Goal: Answer question/provide support

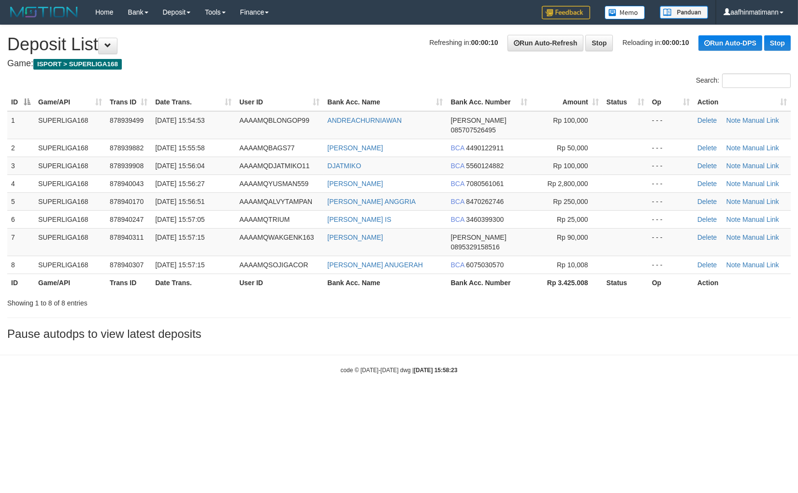
click at [231, 139] on td "[DATE] 15:55:58" at bounding box center [193, 148] width 84 height 18
click at [166, 198] on span "30/09/2025 15:56:51" at bounding box center [179, 202] width 49 height 8
click at [165, 198] on span "[DATE] 15:56:51" at bounding box center [179, 202] width 49 height 8
click at [163, 198] on span "[DATE] 15:56:51" at bounding box center [179, 202] width 49 height 8
click at [160, 198] on span "[DATE] 15:56:51" at bounding box center [179, 202] width 49 height 8
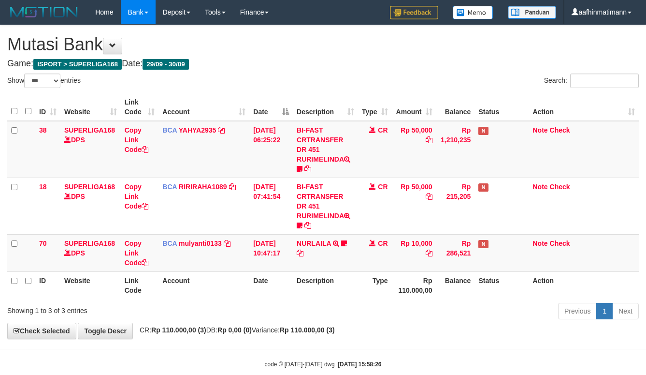
select select "***"
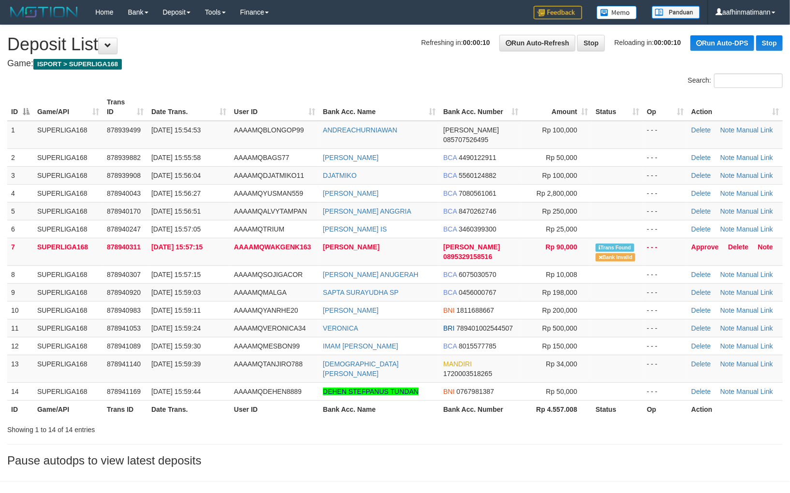
click at [228, 152] on td "[DATE] 15:55:58" at bounding box center [188, 157] width 83 height 18
drag, startPoint x: 200, startPoint y: 61, endPoint x: 191, endPoint y: 50, distance: 14.1
click at [224, 88] on div "Search:" at bounding box center [395, 81] width 790 height 17
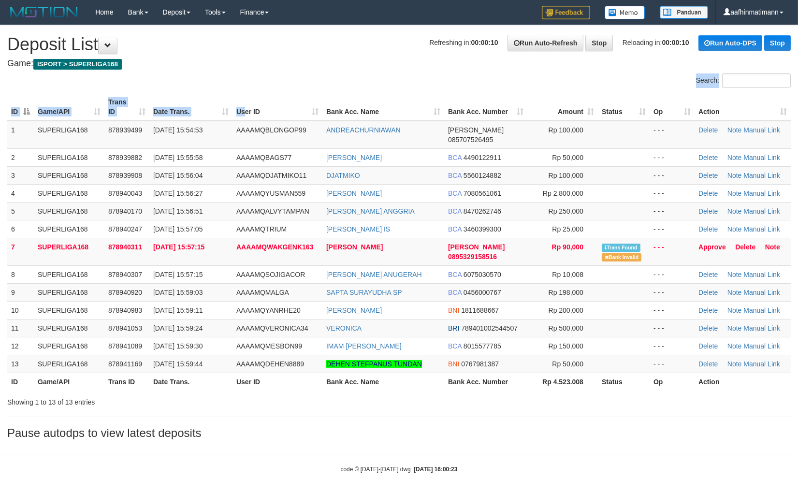
click at [245, 93] on div "Search: ID Game/API Trans ID Date Trans. User ID Bank Acc. Name Bank Acc. Numbe…" at bounding box center [399, 240] width 784 height 334
drag, startPoint x: 128, startPoint y: 95, endPoint x: 123, endPoint y: 90, distance: 7.2
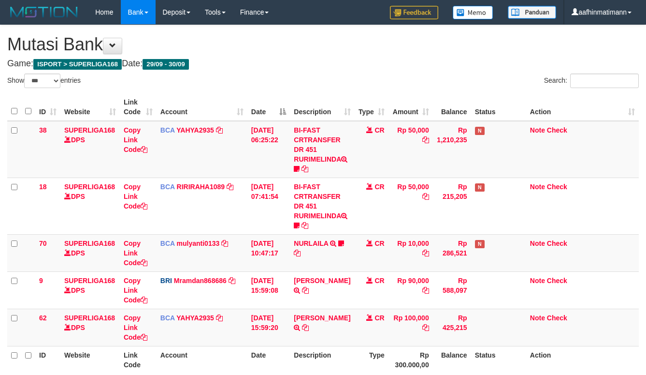
select select "***"
click at [277, 57] on div "**********" at bounding box center [323, 219] width 646 height 388
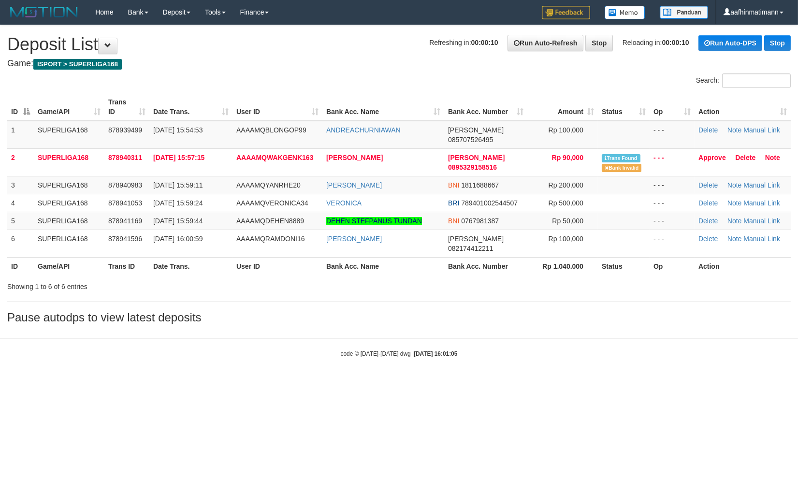
drag, startPoint x: 22, startPoint y: 59, endPoint x: 278, endPoint y: 70, distance: 255.9
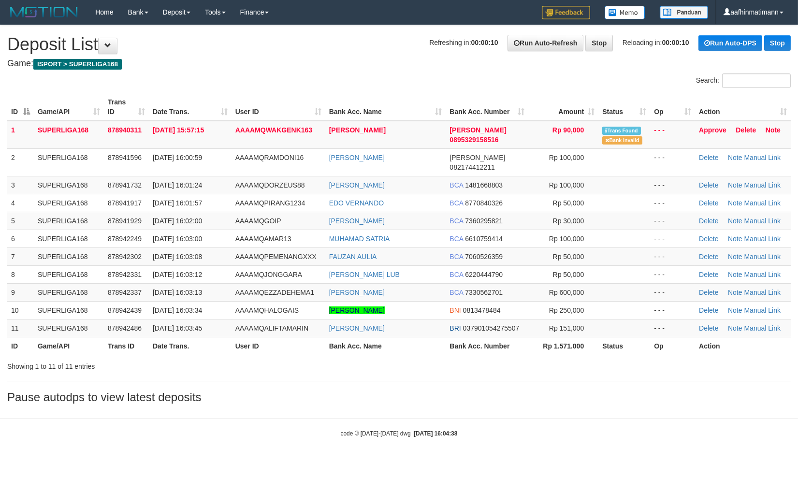
click at [363, 68] on h4 "Game: ISPORT > SUPERLIGA168" at bounding box center [399, 64] width 784 height 10
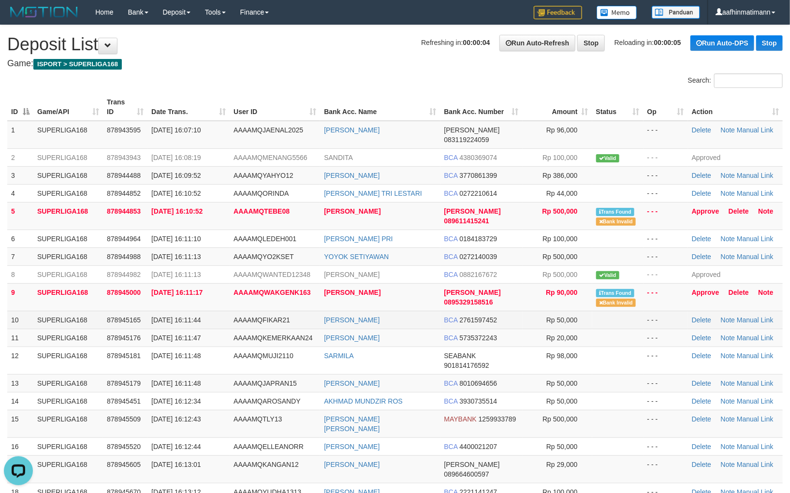
drag, startPoint x: 422, startPoint y: 308, endPoint x: 440, endPoint y: 312, distance: 18.3
click at [434, 311] on td "[PERSON_NAME]" at bounding box center [380, 320] width 120 height 18
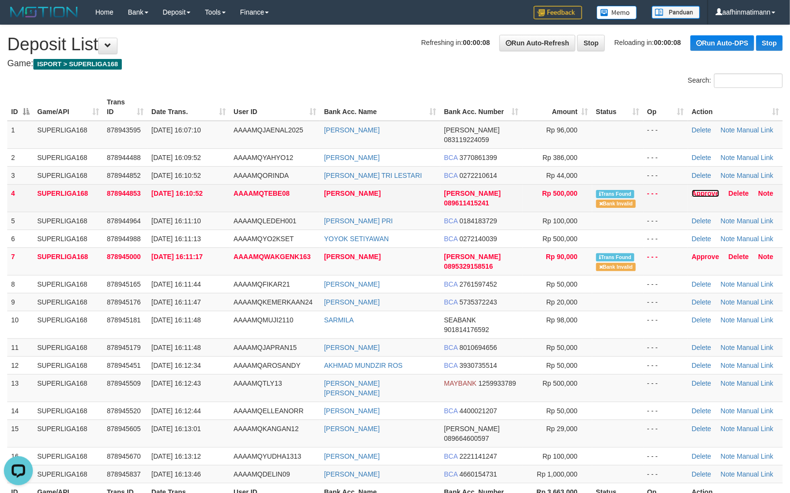
click at [698, 189] on link "Approve" at bounding box center [706, 193] width 28 height 8
click at [700, 253] on link "Approve" at bounding box center [706, 257] width 28 height 8
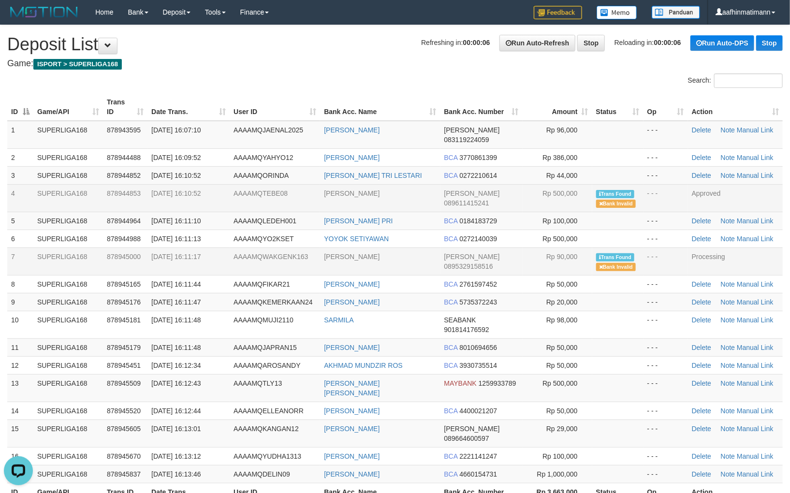
click at [307, 256] on td "AAAAMQWAKGENK163" at bounding box center [275, 261] width 90 height 28
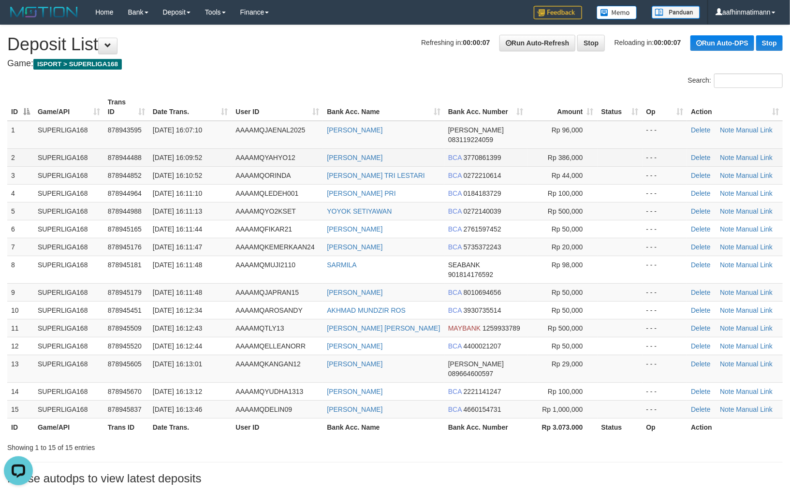
click at [231, 148] on td "[DATE] 16:09:52" at bounding box center [190, 157] width 83 height 18
click at [232, 148] on td "AAAAMQYAHYO12" at bounding box center [277, 157] width 91 height 18
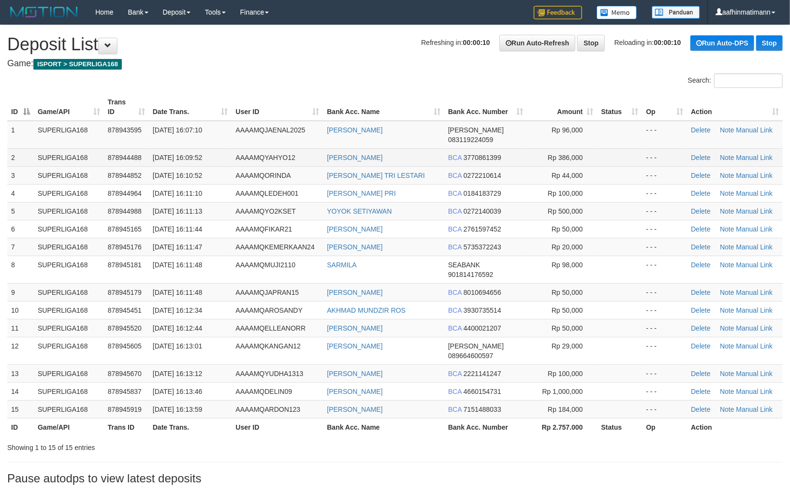
click at [191, 155] on td "[DATE] 16:09:52" at bounding box center [190, 157] width 83 height 18
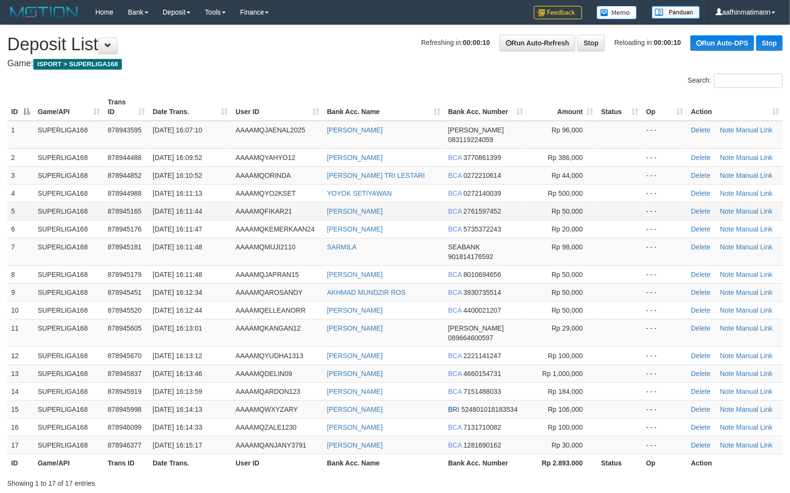
click at [172, 208] on td "[DATE] 16:11:44" at bounding box center [190, 211] width 83 height 18
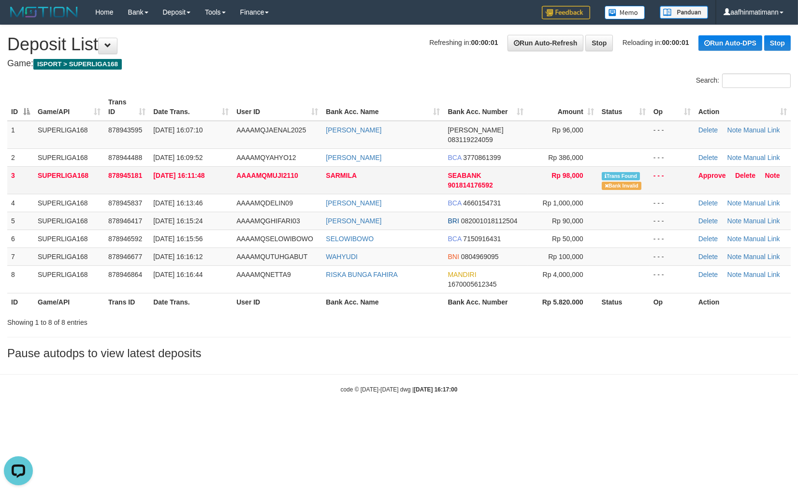
click at [176, 172] on span "30/09/2025 16:11:48" at bounding box center [178, 176] width 51 height 8
click at [703, 168] on td "Approve Delete Note" at bounding box center [743, 180] width 96 height 28
click at [704, 167] on td "Approve Delete Note" at bounding box center [743, 180] width 96 height 28
drag, startPoint x: 707, startPoint y: 165, endPoint x: 460, endPoint y: 116, distance: 251.8
click at [707, 172] on link "Approve" at bounding box center [712, 176] width 28 height 8
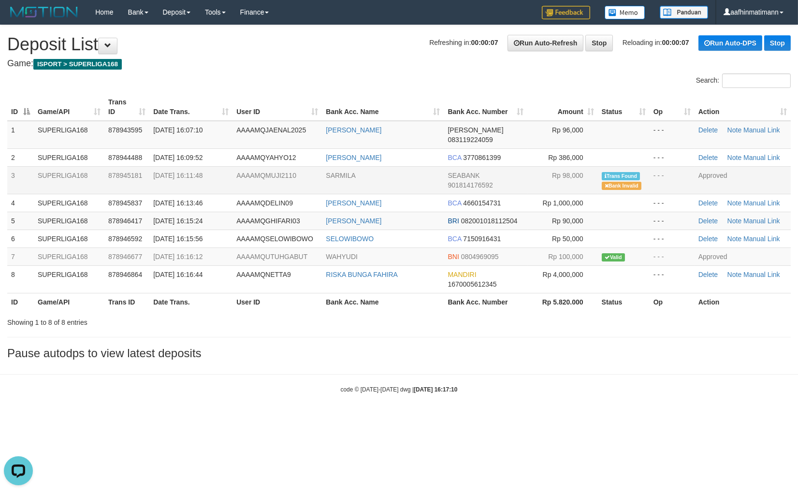
click at [263, 166] on td "AAAAMQMUJI2110" at bounding box center [276, 180] width 89 height 28
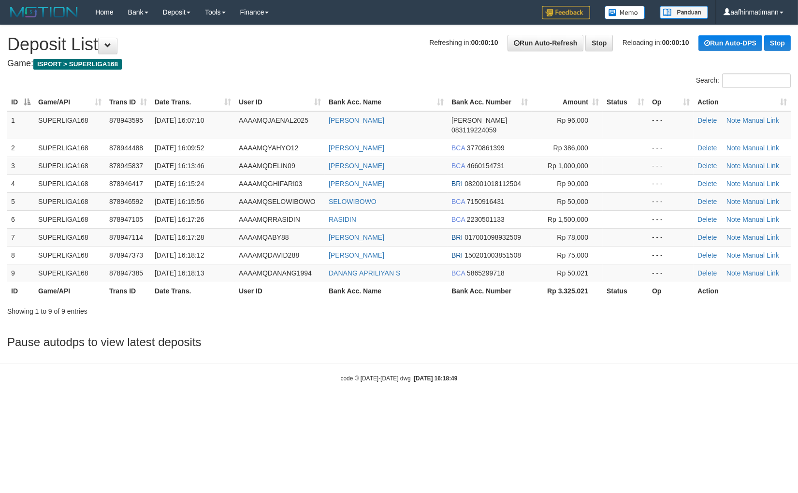
click at [156, 284] on th "Date Trans." at bounding box center [193, 291] width 84 height 18
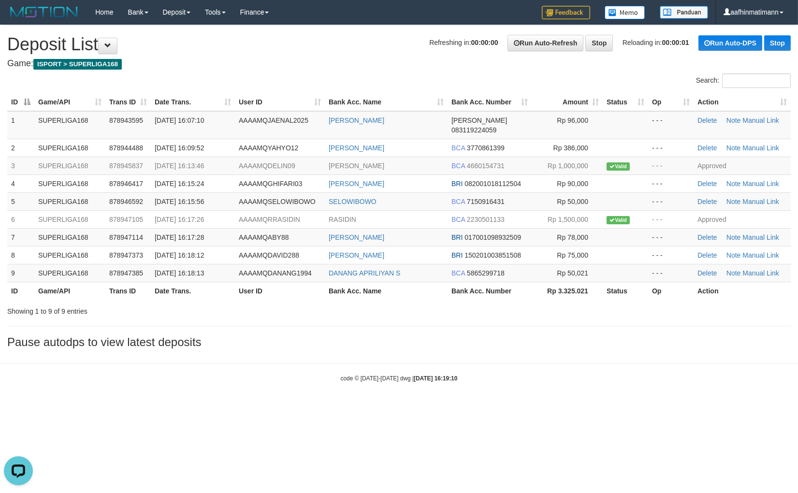
click at [495, 325] on div "**********" at bounding box center [399, 189] width 798 height 328
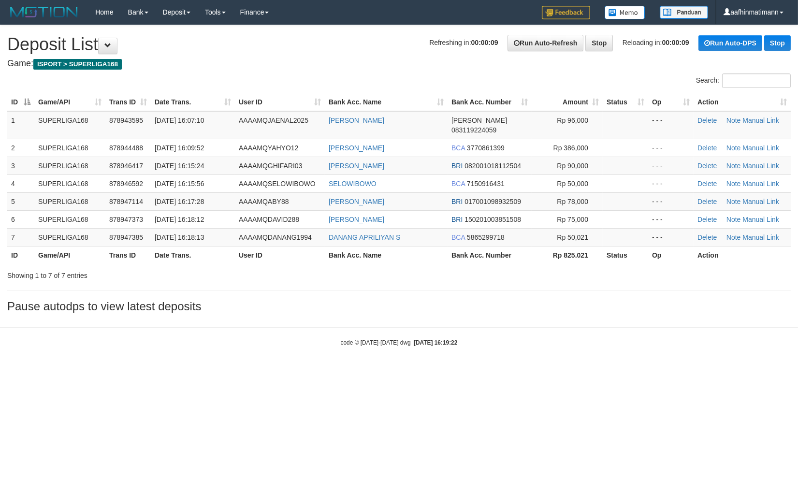
click at [302, 57] on div "**********" at bounding box center [399, 171] width 798 height 292
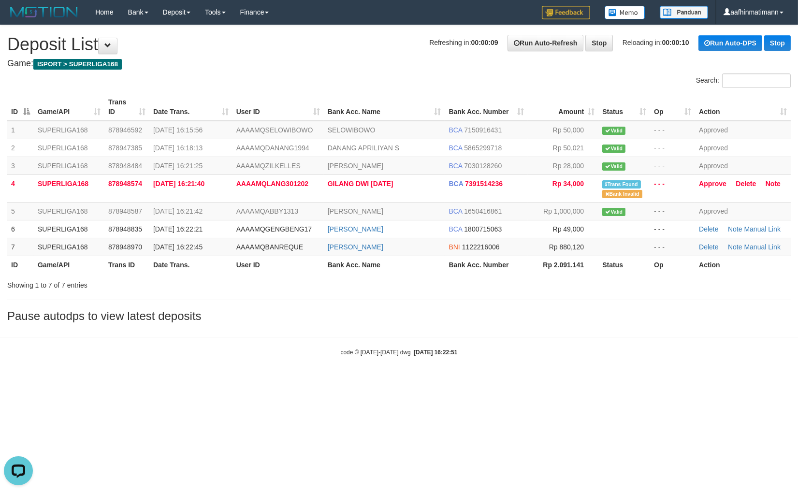
click at [417, 373] on body "Toggle navigation Home Bank Account List Load By Website Group [ISPORT] SUPERLI…" at bounding box center [399, 190] width 798 height 381
drag, startPoint x: 415, startPoint y: 374, endPoint x: 376, endPoint y: 384, distance: 40.4
click at [414, 375] on body "Toggle navigation Home Bank Account List Load By Website Group [ISPORT] SUPERLI…" at bounding box center [399, 190] width 798 height 381
click at [195, 279] on div "Showing 1 to 7 of 7 entries" at bounding box center [166, 283] width 318 height 14
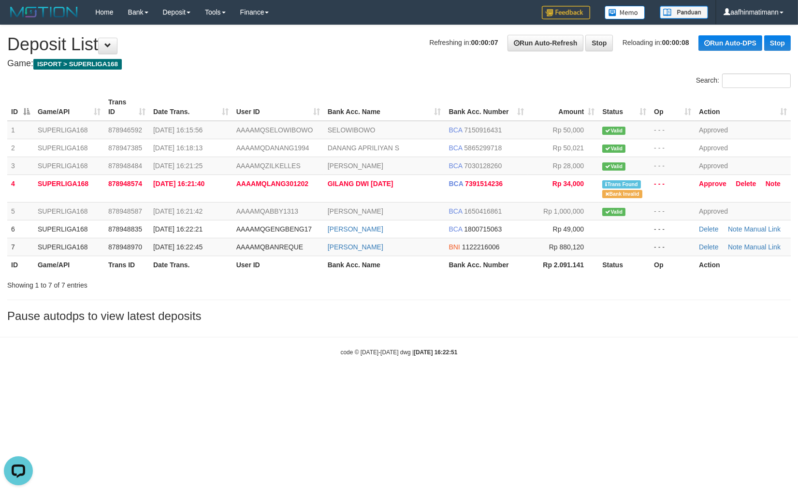
click at [195, 279] on div "Showing 1 to 7 of 7 entries" at bounding box center [166, 283] width 318 height 14
click at [259, 279] on div "Showing 1 to 7 of 7 entries" at bounding box center [166, 283] width 318 height 14
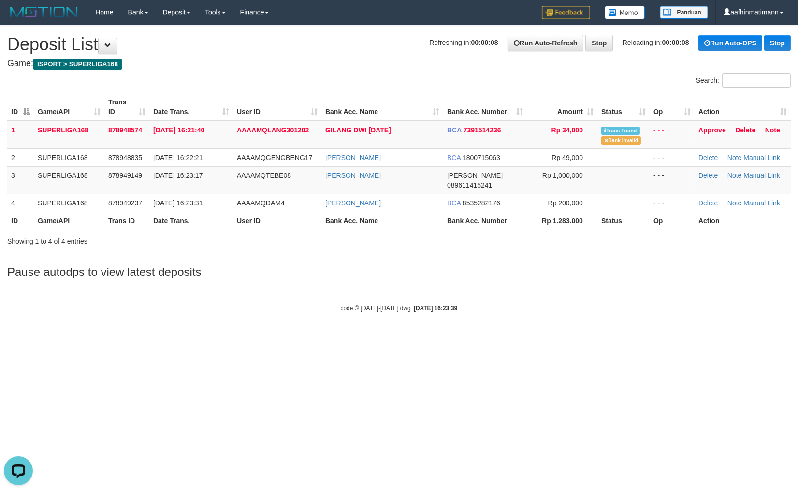
click at [391, 243] on div "**********" at bounding box center [399, 154] width 798 height 258
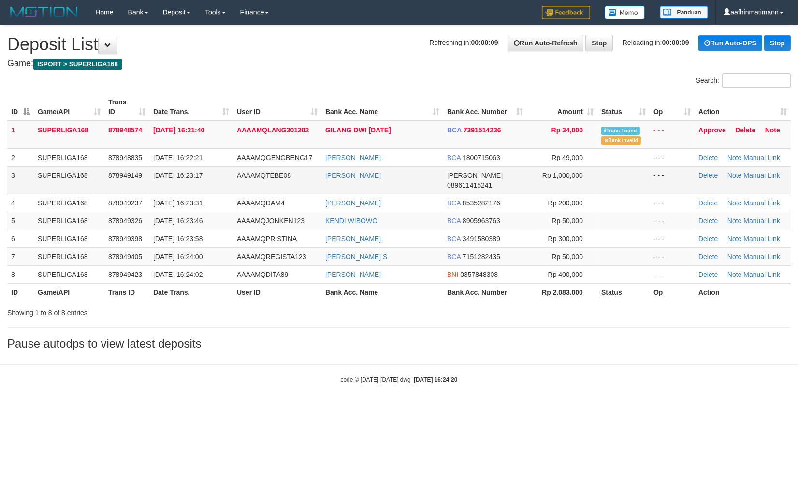
click at [252, 175] on span "AAAAMQTEBE08" at bounding box center [264, 176] width 54 height 8
click at [253, 177] on span "AAAAMQTEBE08" at bounding box center [264, 176] width 54 height 8
click at [249, 133] on td "AAAAMQLANG301202" at bounding box center [277, 135] width 88 height 28
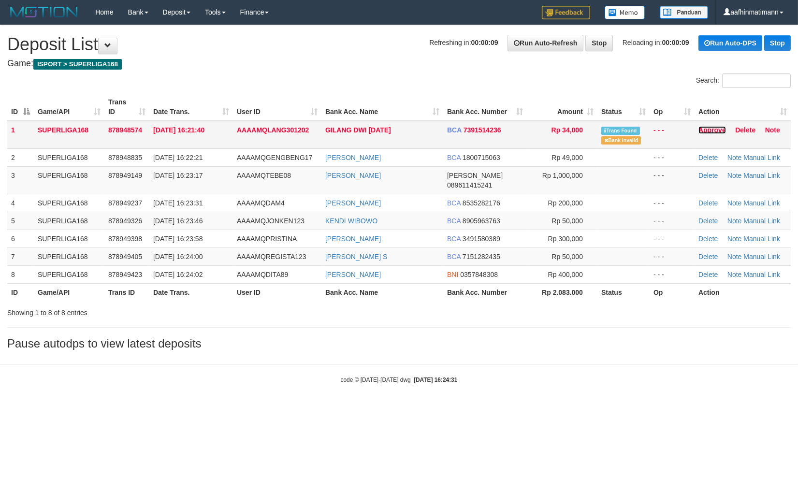
click at [705, 128] on link "Approve" at bounding box center [712, 130] width 28 height 8
click at [203, 177] on span "[DATE] 16:23:17" at bounding box center [177, 176] width 49 height 8
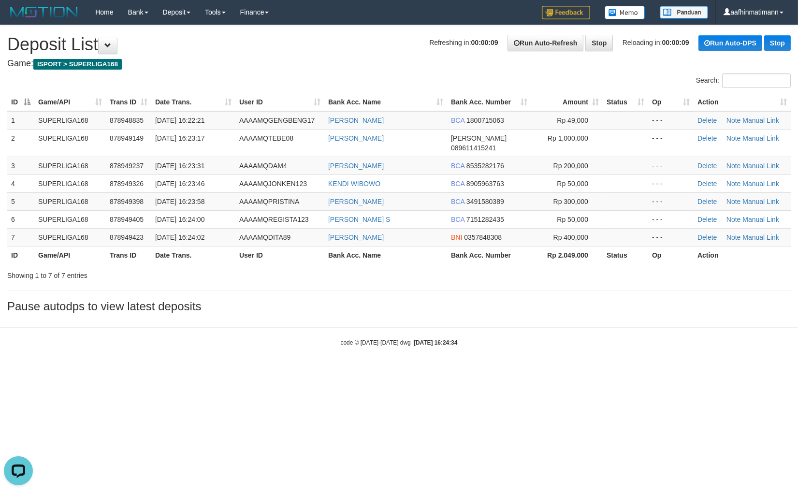
click at [206, 267] on div "Showing 1 to 7 of 7 entries" at bounding box center [166, 274] width 318 height 14
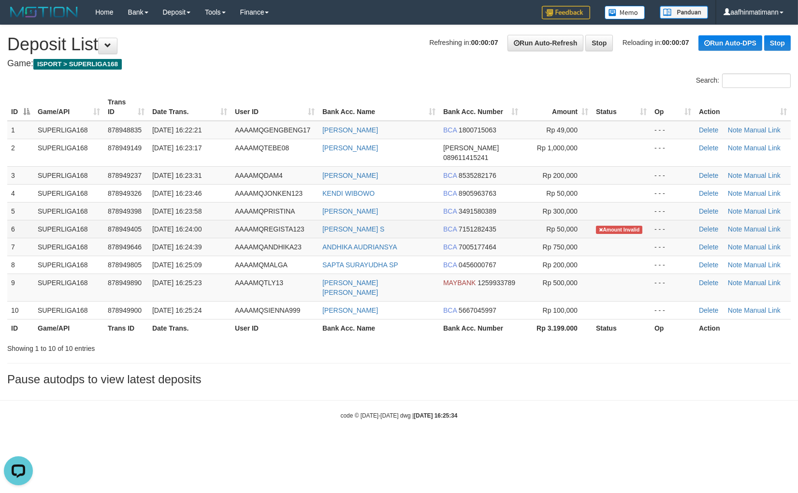
drag, startPoint x: 313, startPoint y: 219, endPoint x: 398, endPoint y: 222, distance: 84.7
click at [398, 222] on tr "6 SUPERLIGA168 878949405 30/09/2025 16:24:00 AAAAMQREGISTA123 INDRA WIRAYANTRI …" at bounding box center [399, 229] width 784 height 18
click at [314, 223] on td "AAAAMQREGISTA123" at bounding box center [274, 229] width 87 height 18
click at [313, 220] on td "AAAAMQREGISTA123" at bounding box center [274, 229] width 87 height 18
drag, startPoint x: 313, startPoint y: 220, endPoint x: 399, endPoint y: 222, distance: 86.1
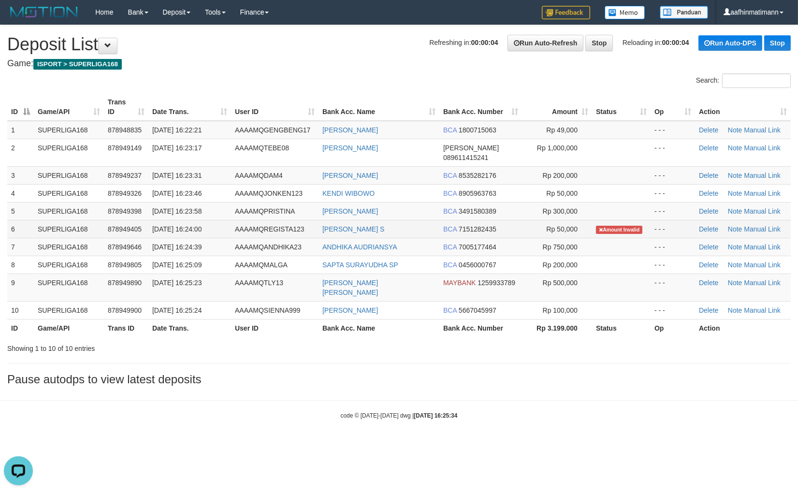
click at [399, 222] on tr "6 SUPERLIGA168 878949405 30/09/2025 16:24:00 AAAAMQREGISTA123 INDRA WIRAYANTRI …" at bounding box center [399, 229] width 784 height 18
copy tr "INDRA WIRAYANTRI S"
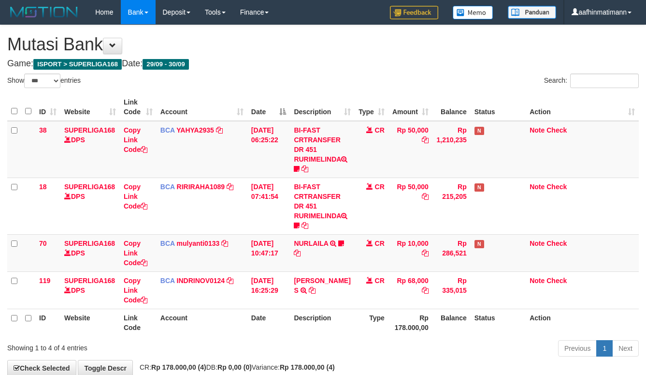
select select "***"
click at [370, 42] on h1 "Mutasi Bank" at bounding box center [323, 44] width 632 height 19
drag, startPoint x: 347, startPoint y: 61, endPoint x: 329, endPoint y: 126, distance: 67.3
click at [342, 69] on div "**********" at bounding box center [323, 200] width 646 height 350
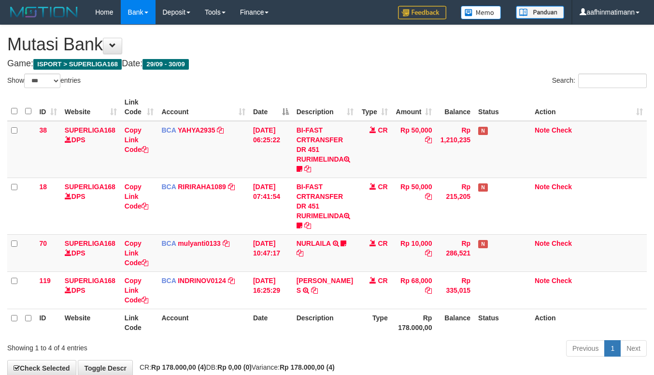
select select "***"
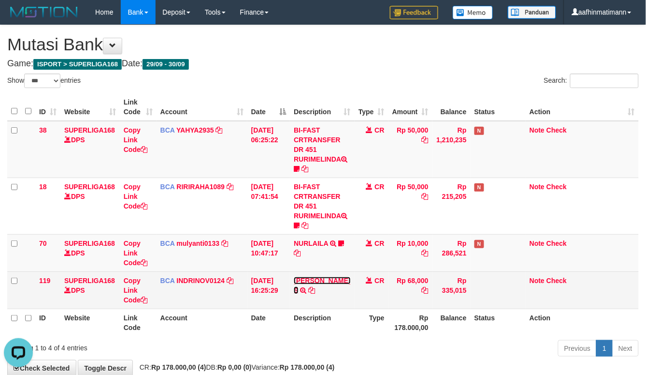
click at [303, 288] on link "[PERSON_NAME] S" at bounding box center [322, 284] width 57 height 17
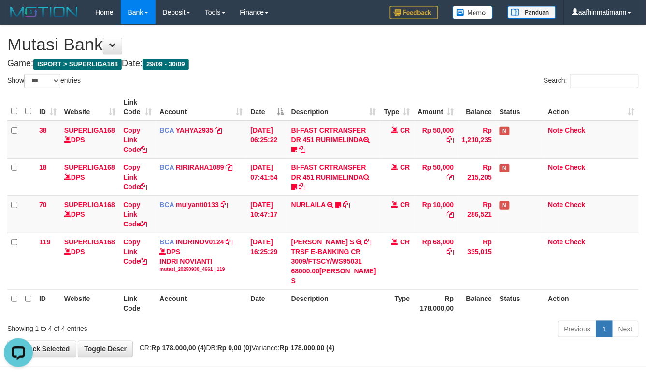
drag, startPoint x: 476, startPoint y: 65, endPoint x: 272, endPoint y: 49, distance: 205.1
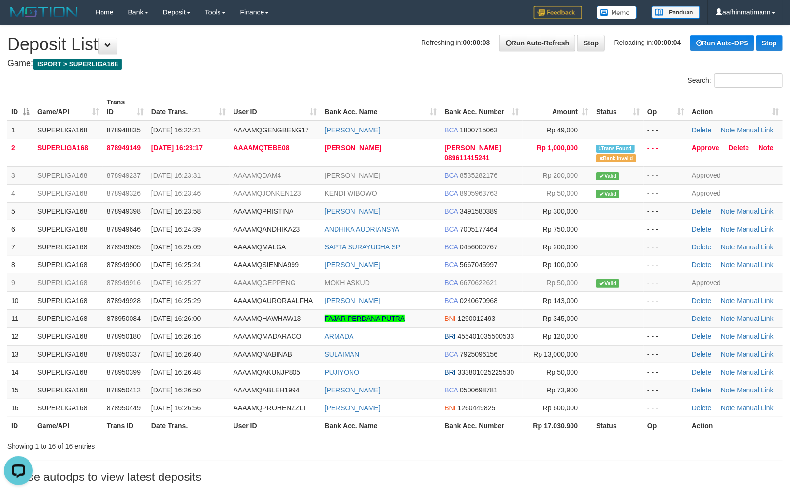
click at [341, 57] on div "**********" at bounding box center [395, 256] width 790 height 463
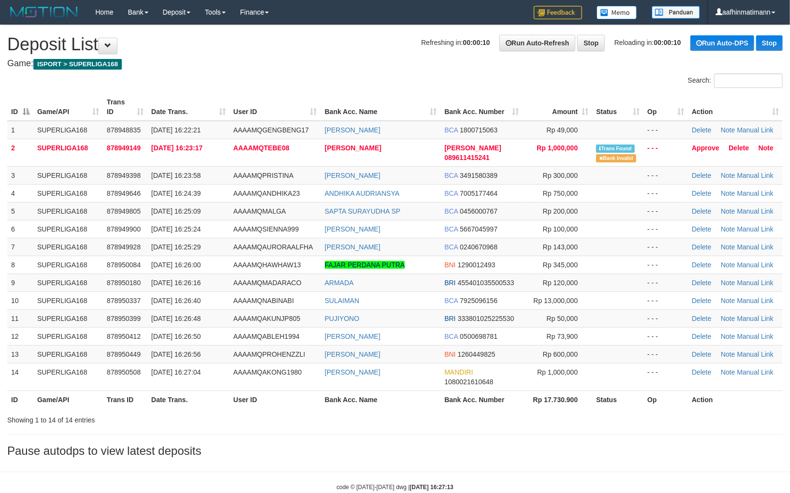
click at [245, 176] on span "AAAAMQPRISTINA" at bounding box center [263, 176] width 60 height 8
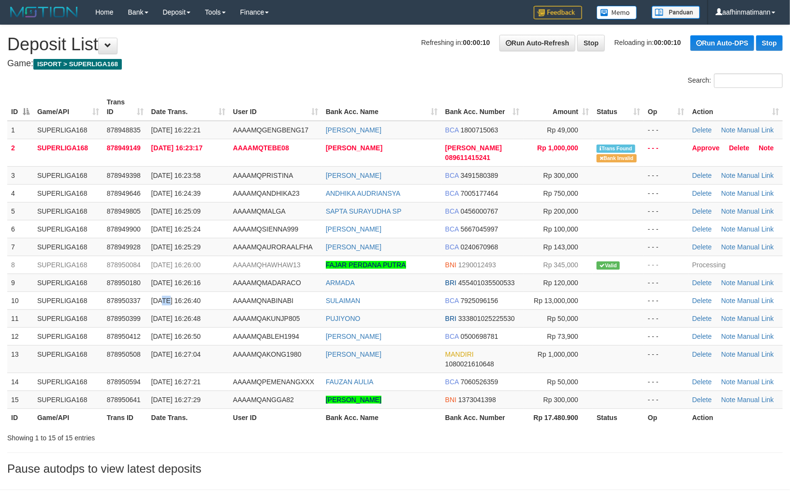
click at [160, 298] on span "[DATE] 16:26:40" at bounding box center [175, 301] width 49 height 8
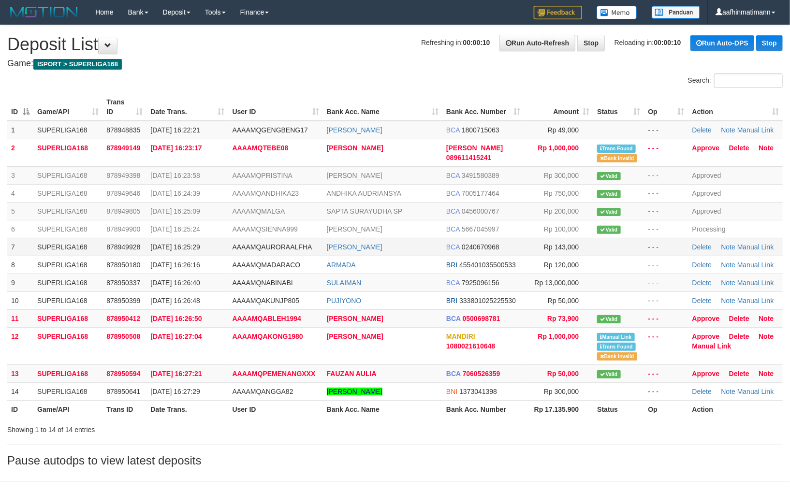
click at [457, 245] on span "BCA" at bounding box center [453, 247] width 14 height 8
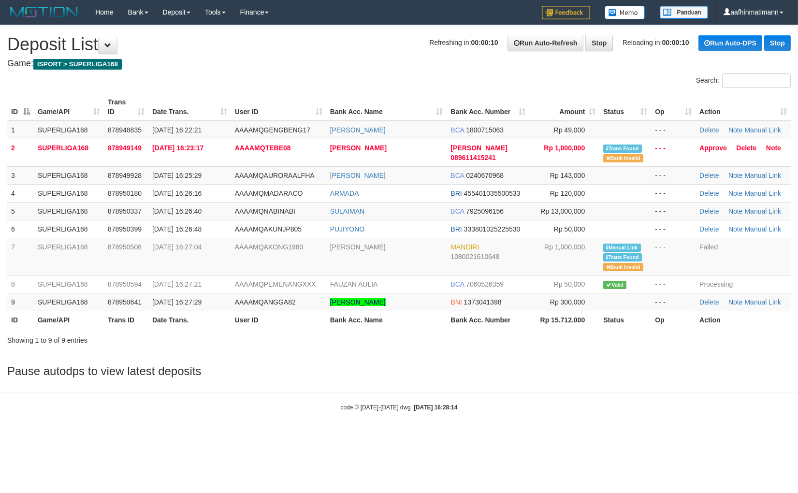
click at [207, 235] on td "[DATE] 16:26:48" at bounding box center [189, 229] width 83 height 18
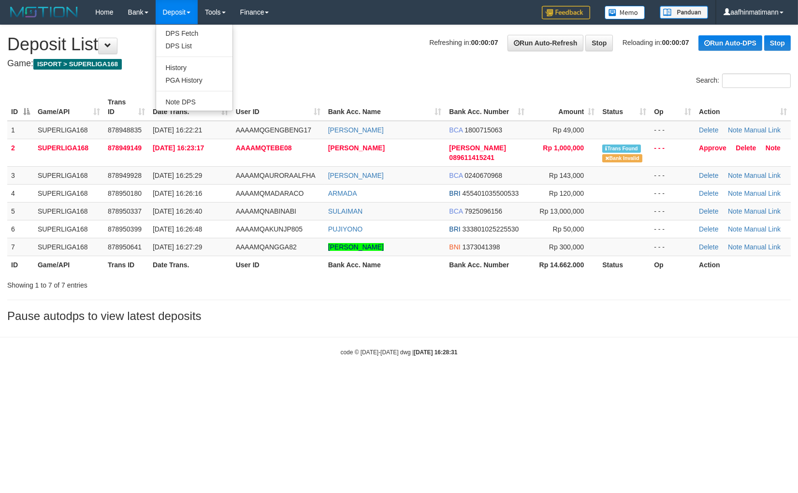
drag, startPoint x: 188, startPoint y: 29, endPoint x: 187, endPoint y: 23, distance: 5.9
drag, startPoint x: 187, startPoint y: 23, endPoint x: 365, endPoint y: 54, distance: 181.5
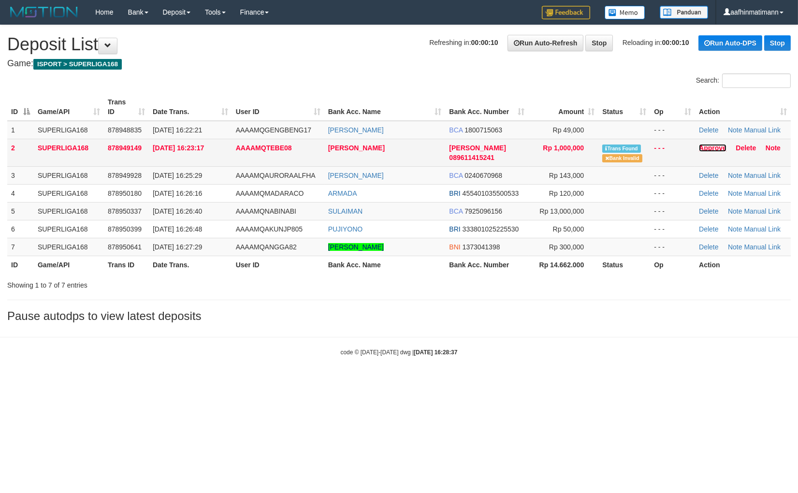
click at [712, 147] on link "Approve" at bounding box center [713, 148] width 28 height 8
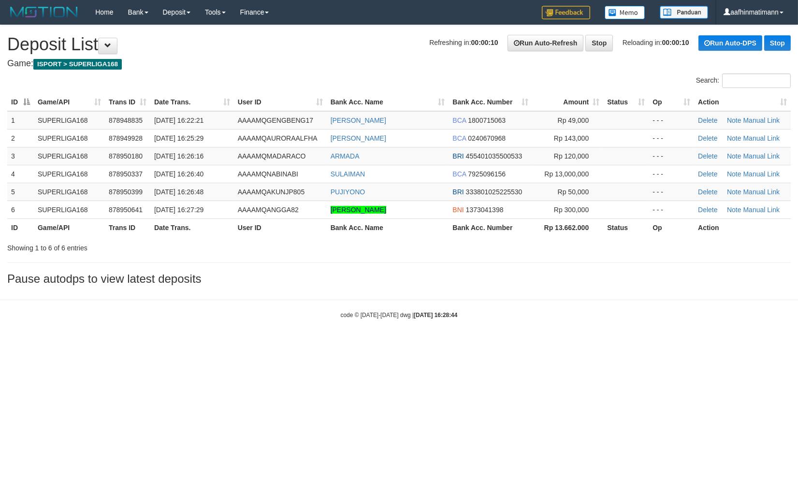
click at [194, 107] on th "Date Trans." at bounding box center [192, 102] width 84 height 18
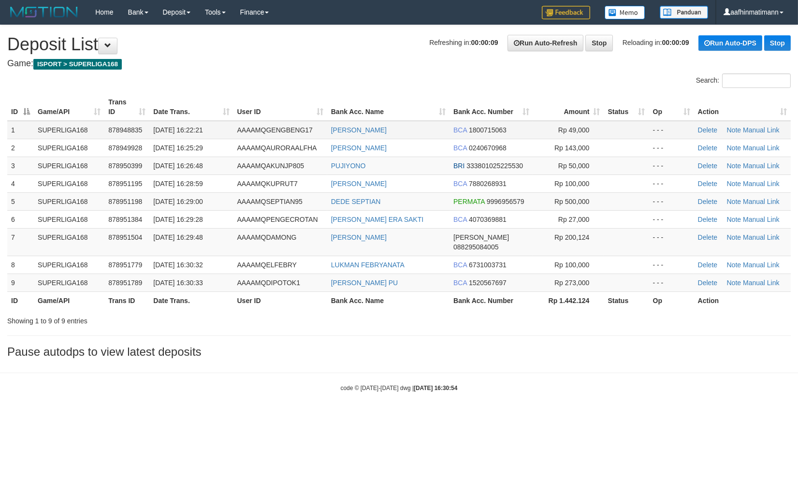
click at [258, 127] on span "AAAAMQGENGBENG17" at bounding box center [274, 130] width 75 height 8
click at [257, 126] on span "AAAAMQGENGBENG17" at bounding box center [274, 130] width 75 height 8
